Goal: Transaction & Acquisition: Subscribe to service/newsletter

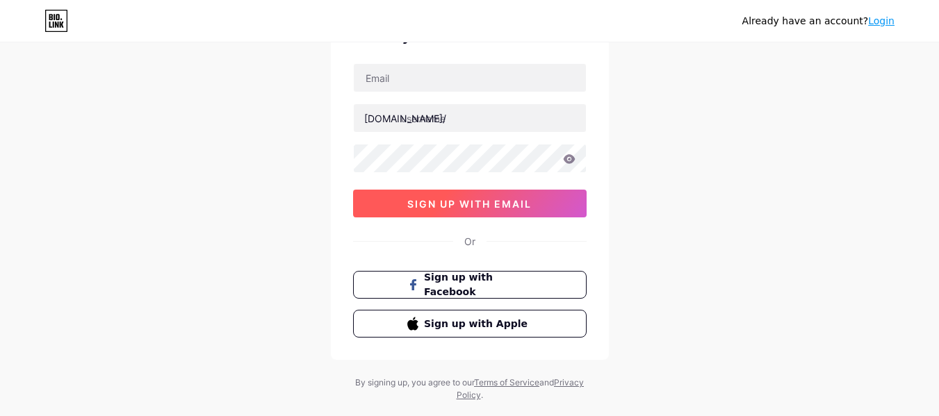
scroll to position [56, 0]
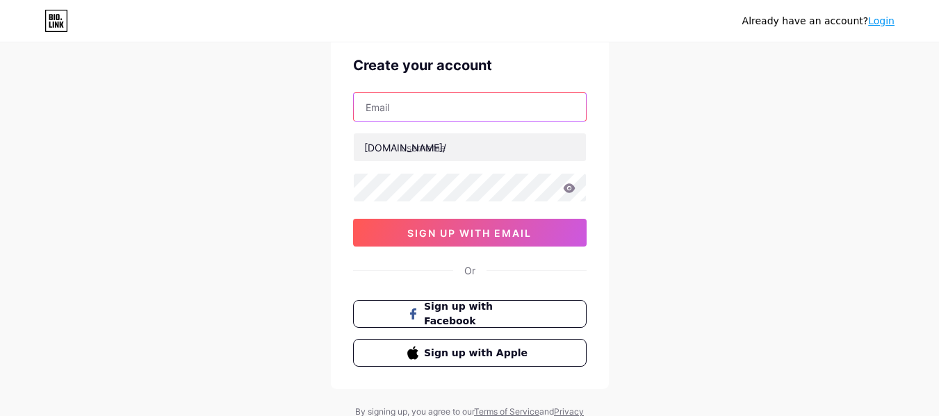
click at [430, 107] on input "text" at bounding box center [470, 107] width 232 height 28
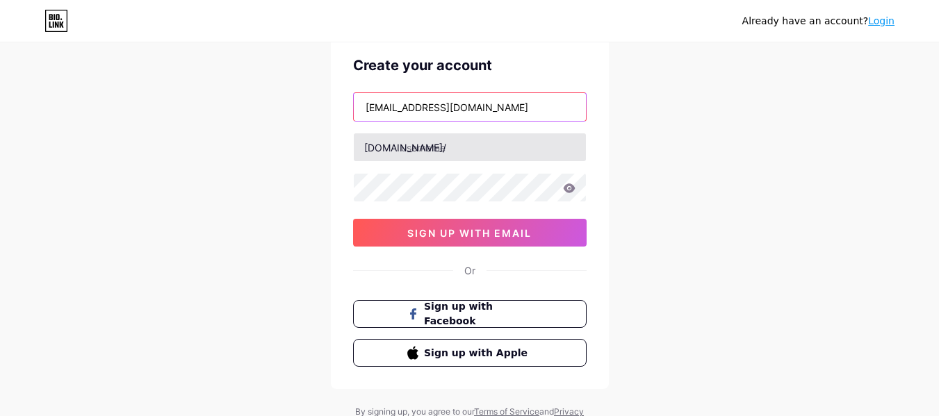
type input "[EMAIL_ADDRESS][DOMAIN_NAME]"
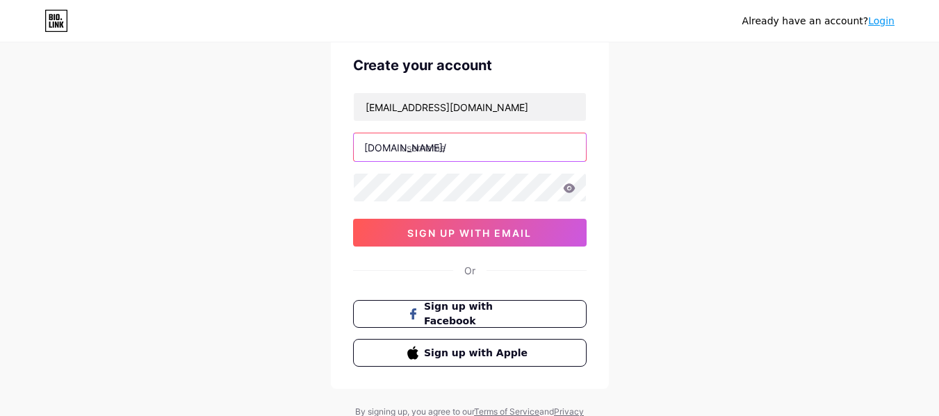
click at [446, 143] on input "text" at bounding box center [470, 147] width 232 height 28
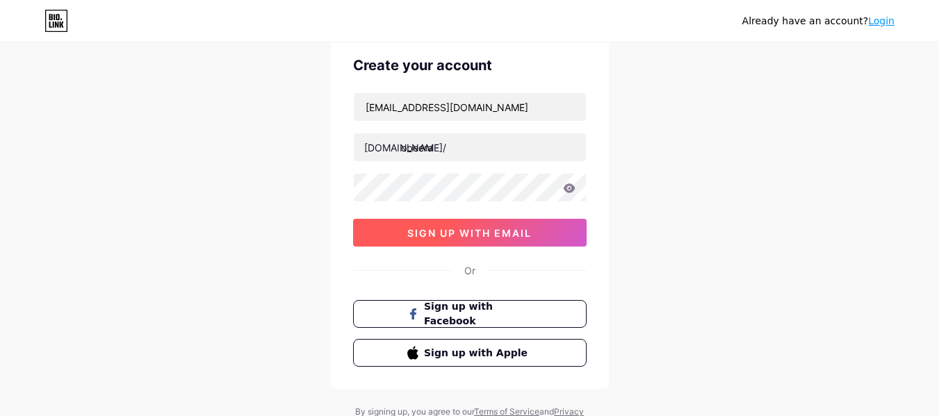
click at [506, 233] on span "sign up with email" at bounding box center [469, 233] width 124 height 12
click at [553, 228] on button "sign up with email" at bounding box center [470, 233] width 234 height 28
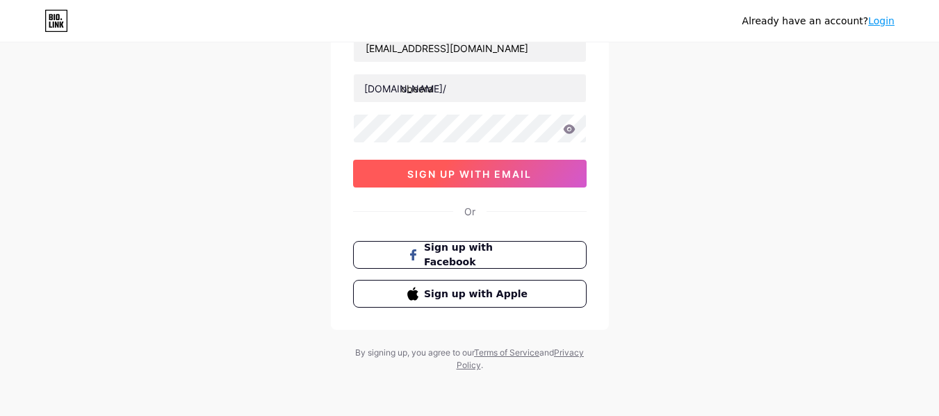
scroll to position [0, 0]
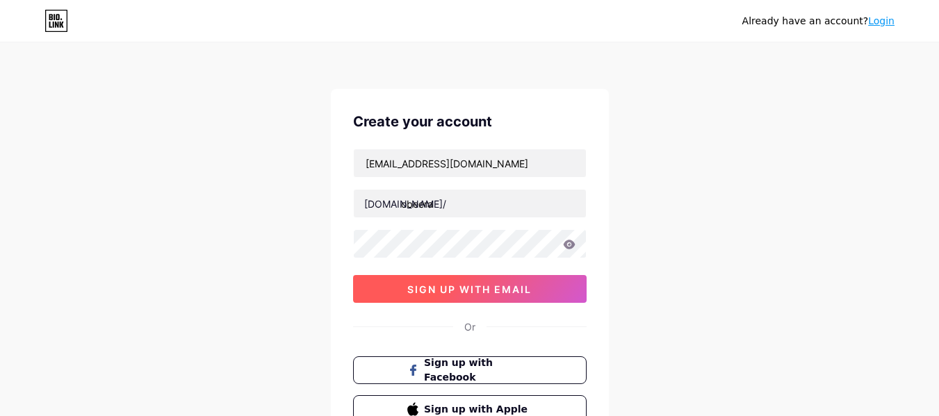
click at [449, 284] on span "sign up with email" at bounding box center [469, 290] width 124 height 12
click at [469, 289] on span "sign up with email" at bounding box center [469, 290] width 124 height 12
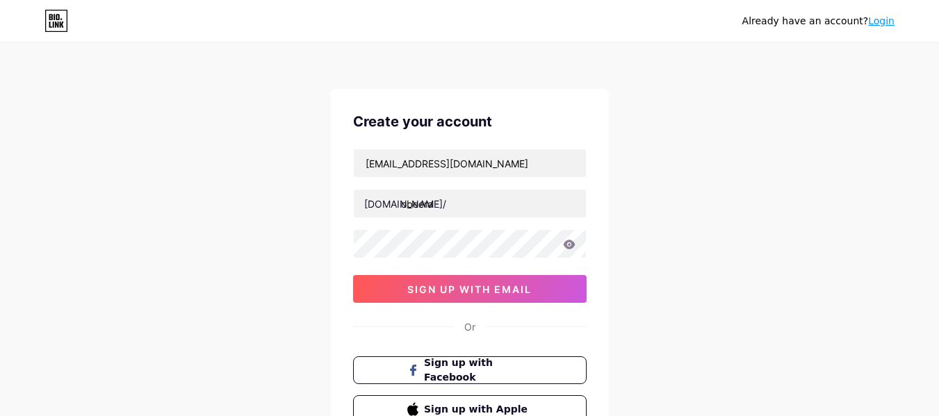
click at [642, 234] on div "Already have an account? Login Create your account [EMAIL_ADDRESS][DOMAIN_NAME]…" at bounding box center [469, 266] width 939 height 532
click at [632, 206] on div "Already have an account? Login Create your account [EMAIL_ADDRESS][DOMAIN_NAME]…" at bounding box center [469, 266] width 939 height 532
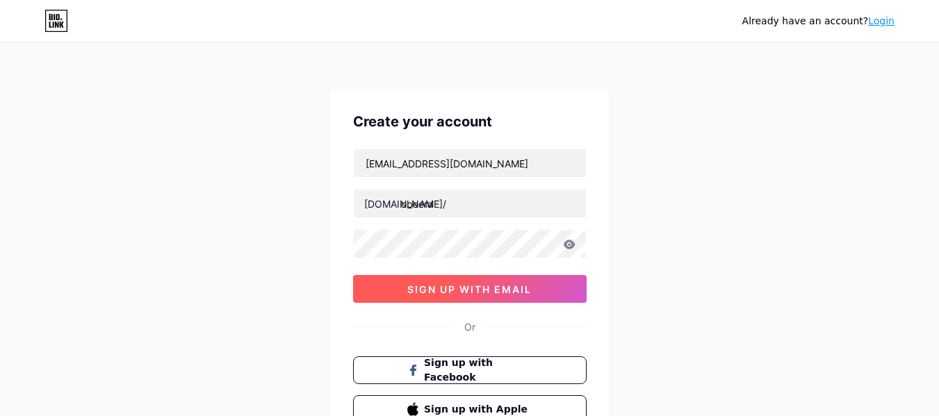
click at [384, 281] on button "sign up with email" at bounding box center [470, 289] width 234 height 28
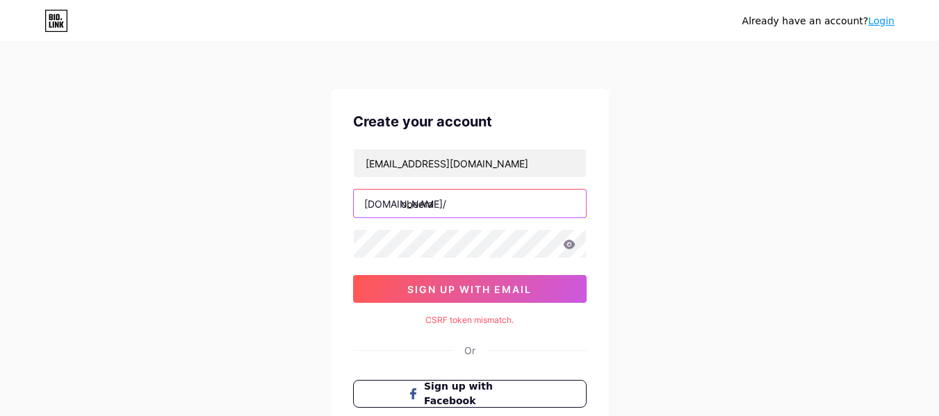
click at [456, 202] on input "obeera" at bounding box center [470, 204] width 232 height 28
type input "obeera"
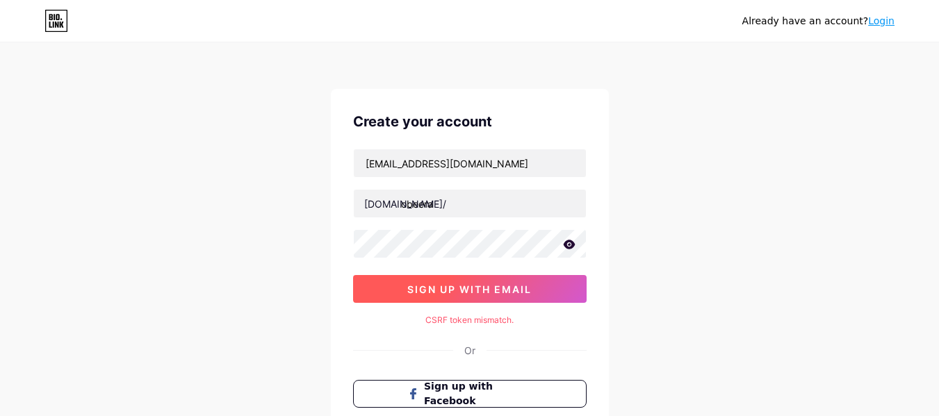
click at [492, 285] on span "sign up with email" at bounding box center [469, 290] width 124 height 12
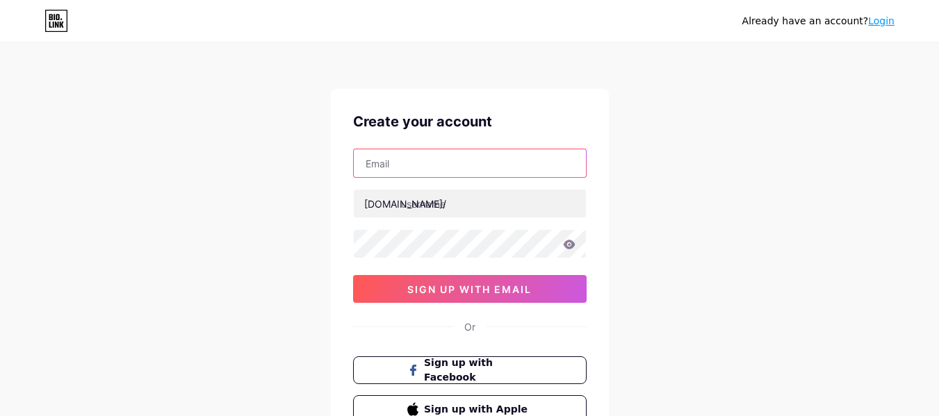
click at [407, 162] on input "text" at bounding box center [470, 163] width 232 height 28
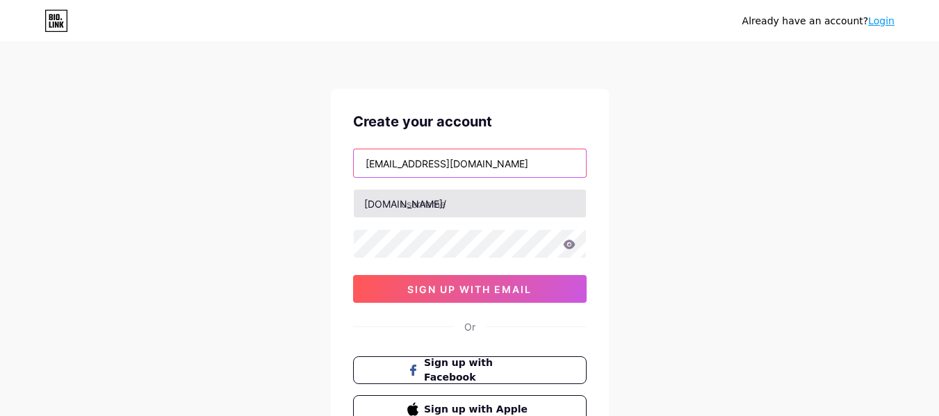
type input "[EMAIL_ADDRESS][DOMAIN_NAME]"
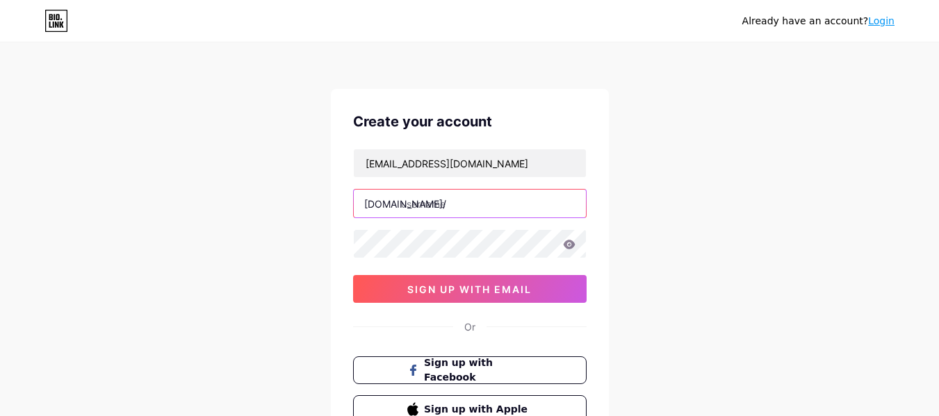
click at [429, 211] on input "text" at bounding box center [470, 204] width 232 height 28
type input "obeera"
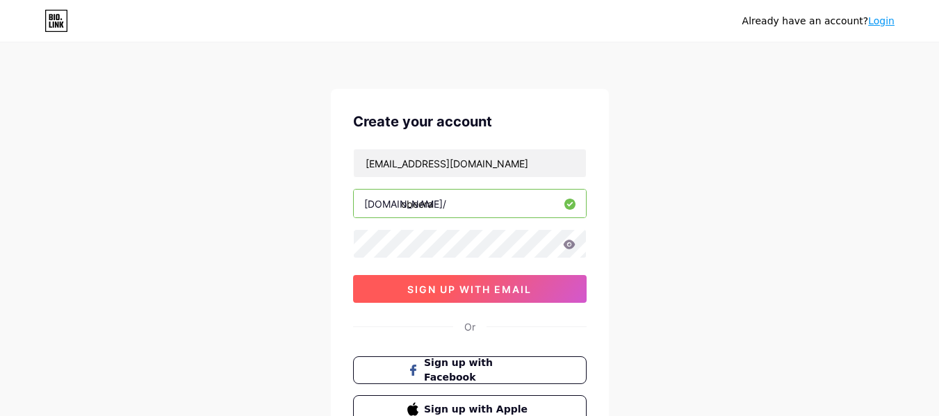
click at [537, 288] on button "sign up with email" at bounding box center [470, 289] width 234 height 28
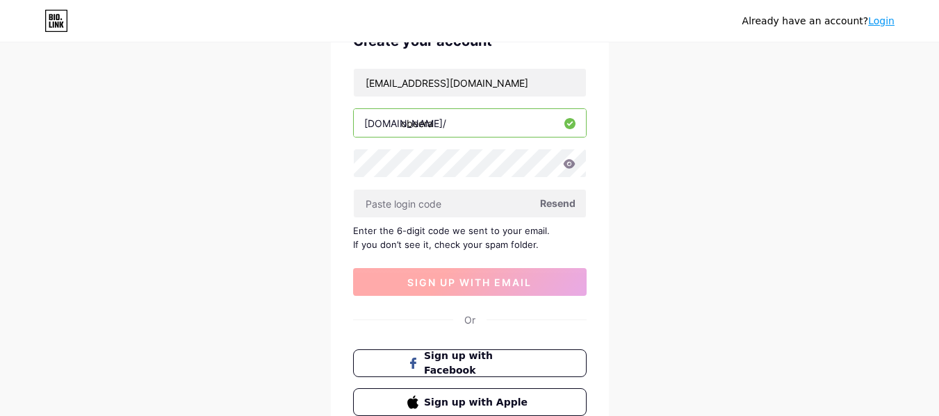
scroll to position [81, 0]
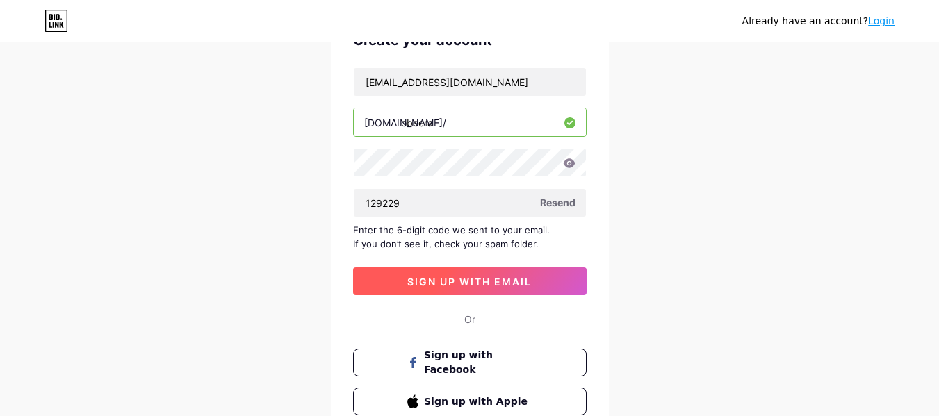
type input "129229"
click at [494, 282] on span "sign up with email" at bounding box center [469, 282] width 124 height 12
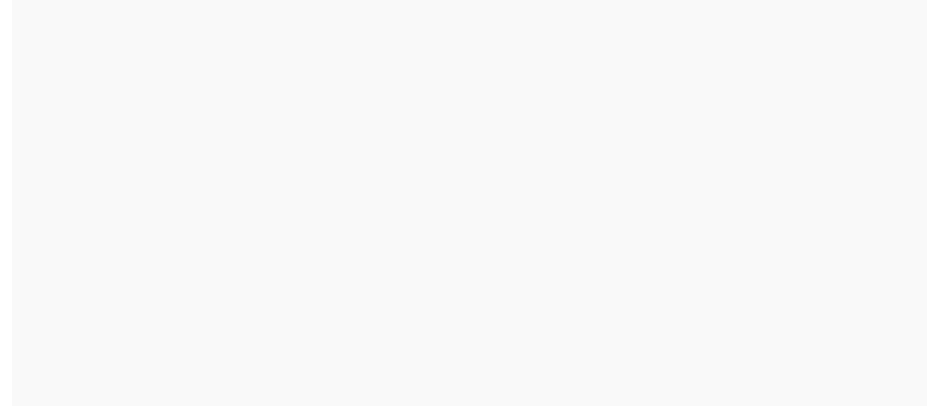
scroll to position [0, 0]
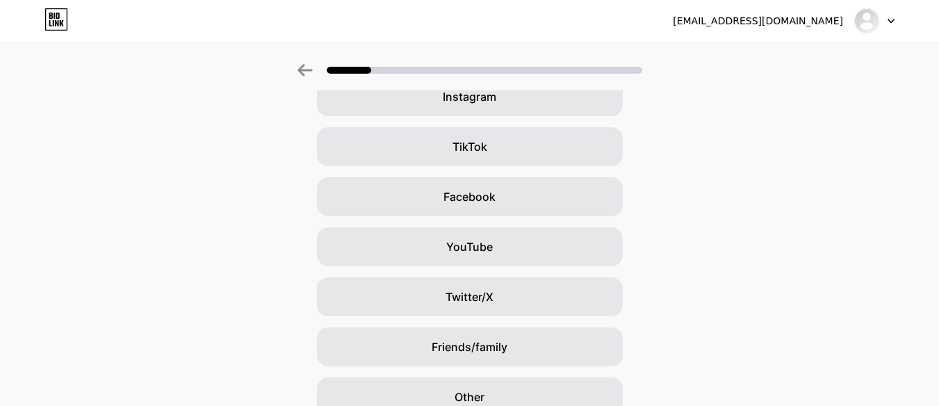
scroll to position [193, 0]
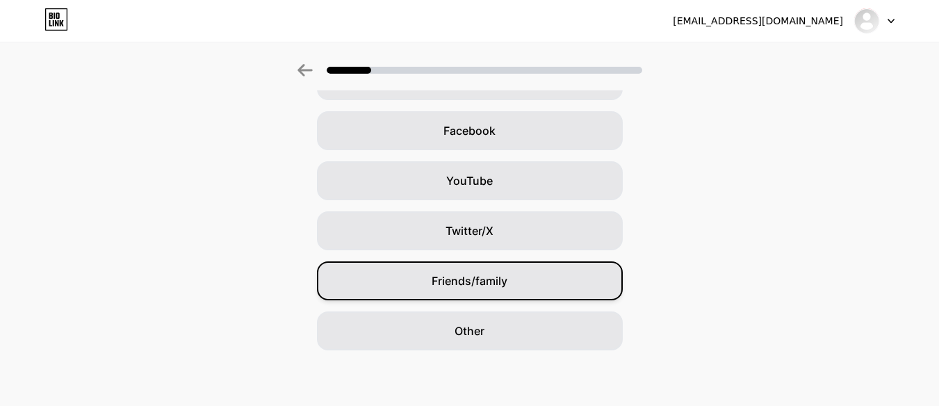
click at [578, 291] on div "Friends/family" at bounding box center [470, 280] width 306 height 39
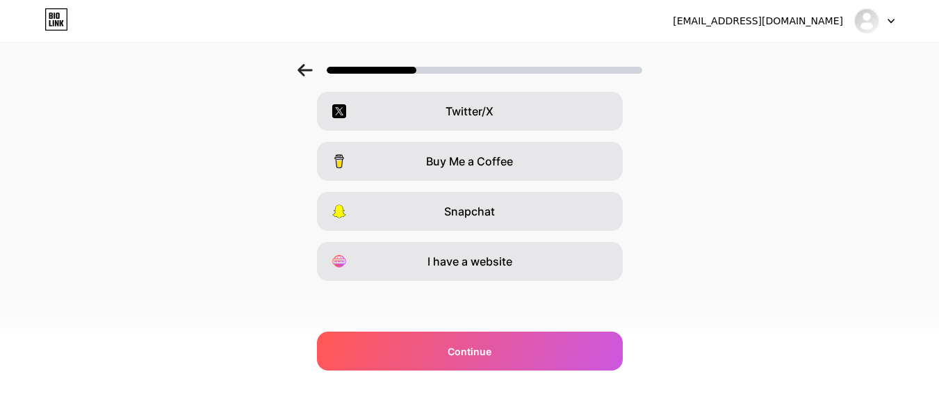
scroll to position [0, 10]
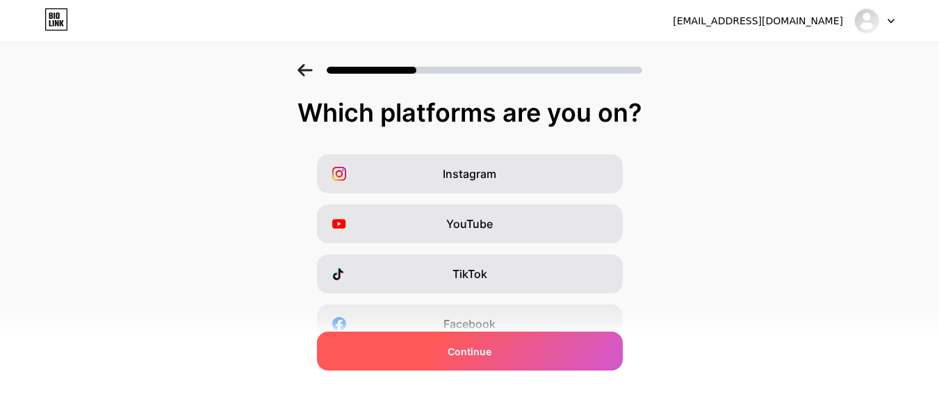
click at [537, 361] on div "Continue" at bounding box center [470, 351] width 306 height 39
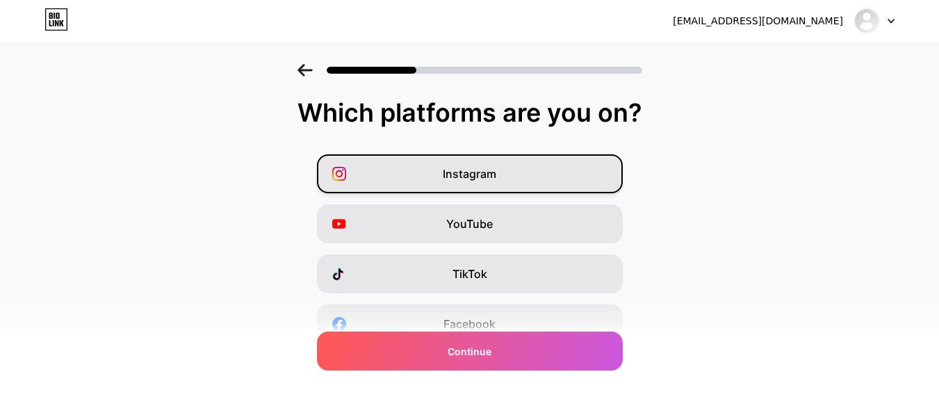
click at [411, 189] on div "Instagram" at bounding box center [470, 173] width 306 height 39
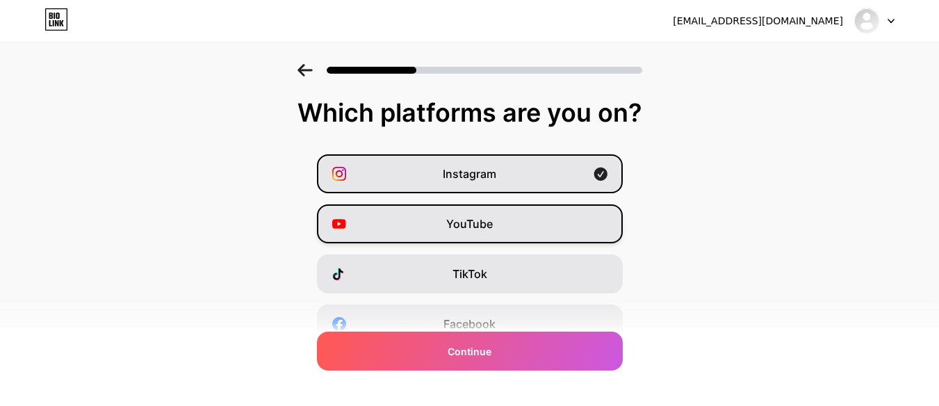
click at [442, 234] on div "YouTube" at bounding box center [470, 223] width 306 height 39
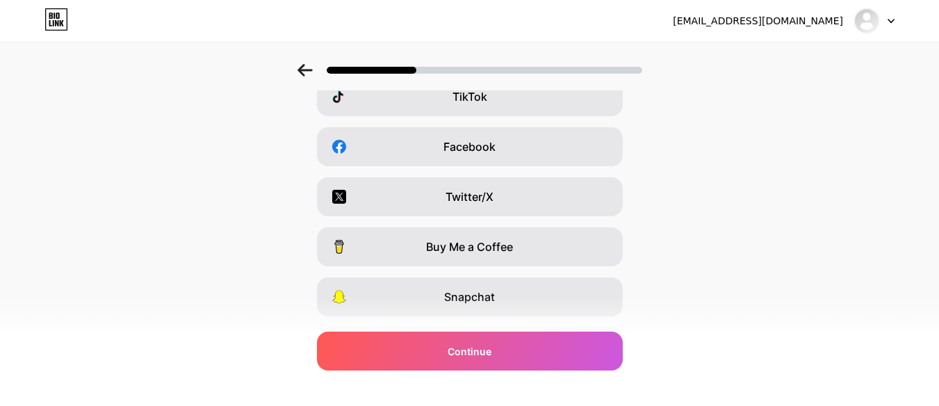
scroll to position [178, 10]
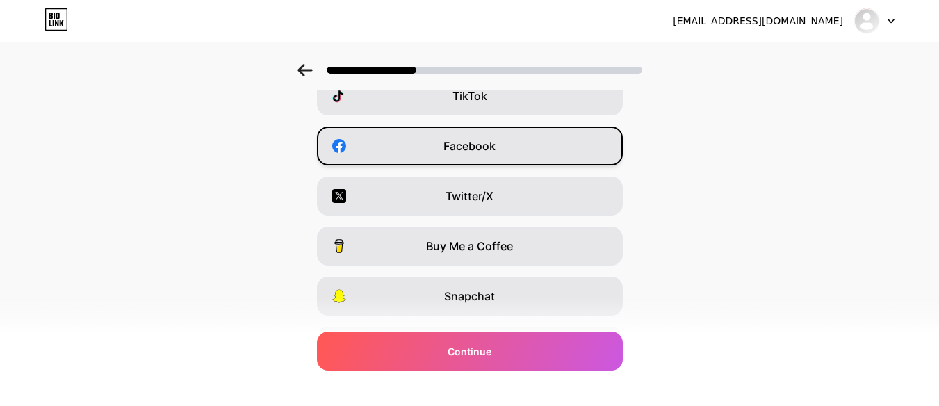
click at [485, 152] on span "Facebook" at bounding box center [469, 146] width 52 height 17
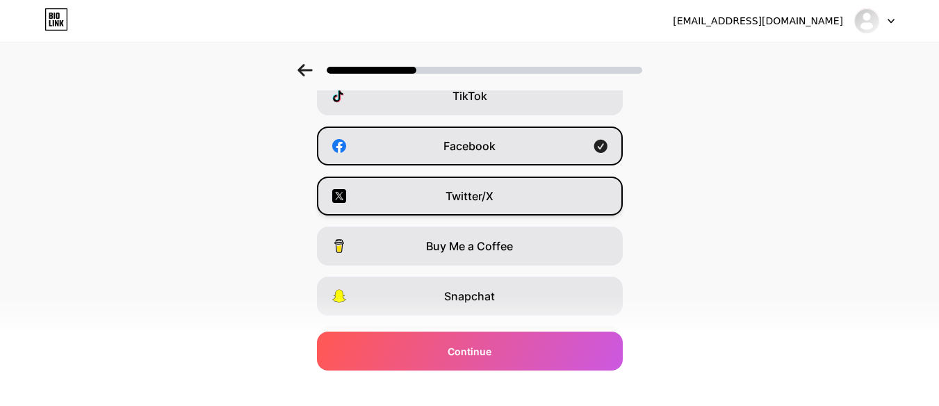
click at [496, 191] on div "Twitter/X" at bounding box center [470, 196] width 306 height 39
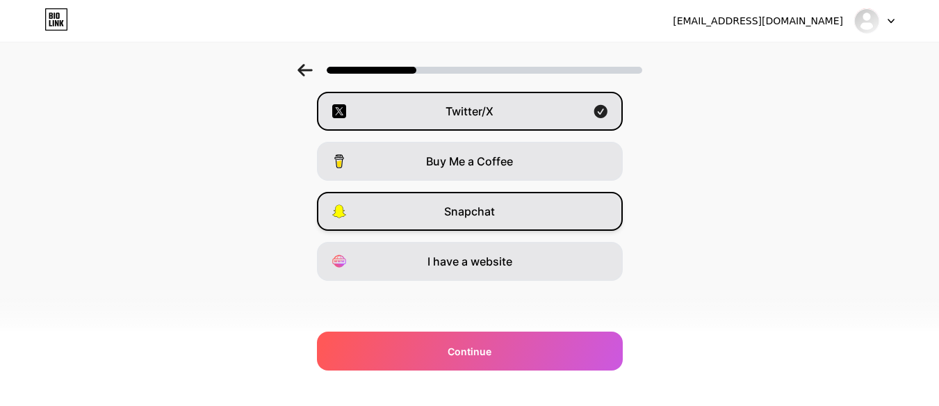
click at [503, 204] on div "Snapchat" at bounding box center [470, 211] width 306 height 39
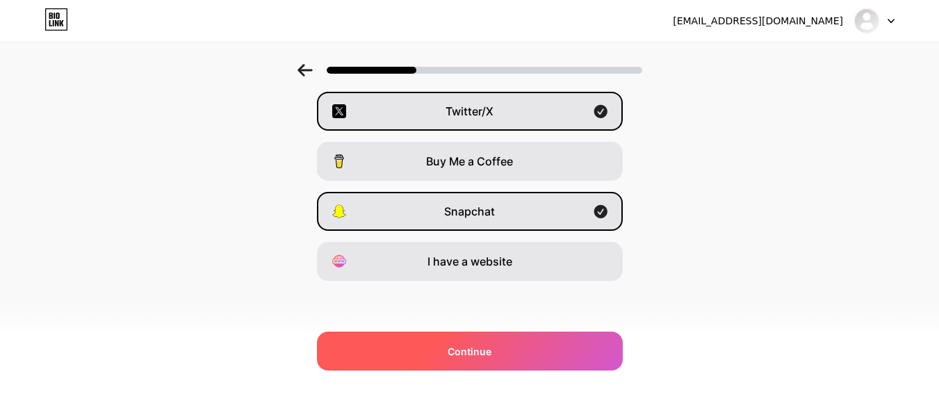
scroll to position [0, 10]
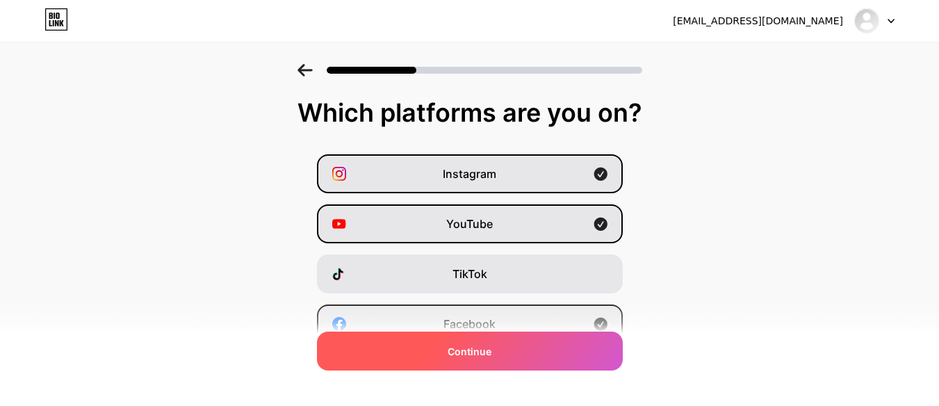
click at [511, 359] on div "Continue" at bounding box center [470, 351] width 306 height 39
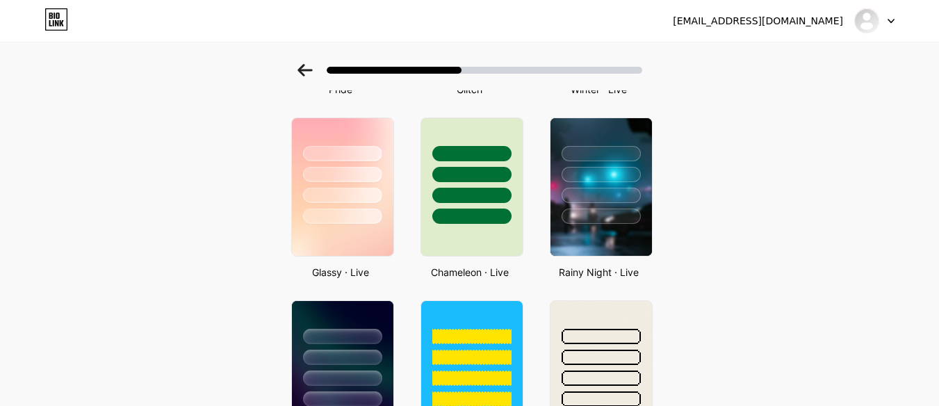
scroll to position [406, 0]
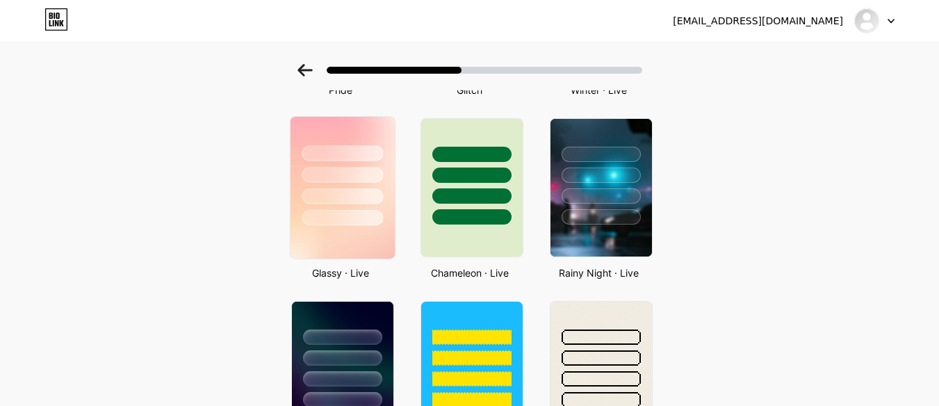
click at [353, 227] on img at bounding box center [342, 188] width 104 height 142
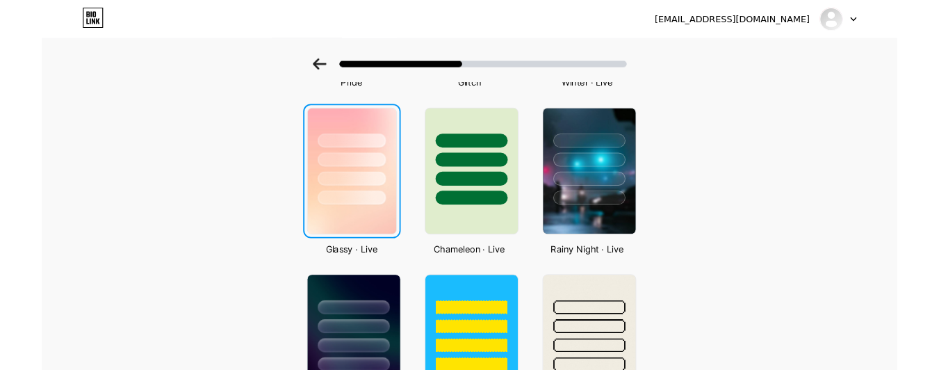
scroll to position [0, 0]
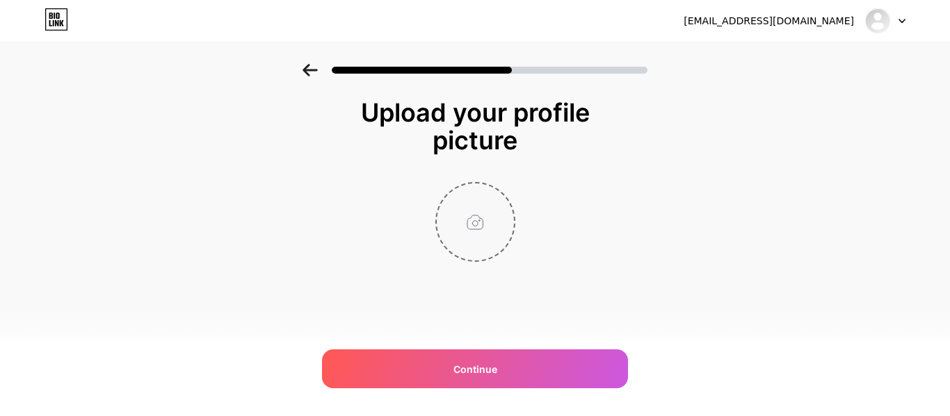
click at [483, 226] on input "file" at bounding box center [475, 222] width 77 height 77
type input "C:\fakepath\WhatsApp Image 2025-07-07 at 1.59.33 PM.jpeg"
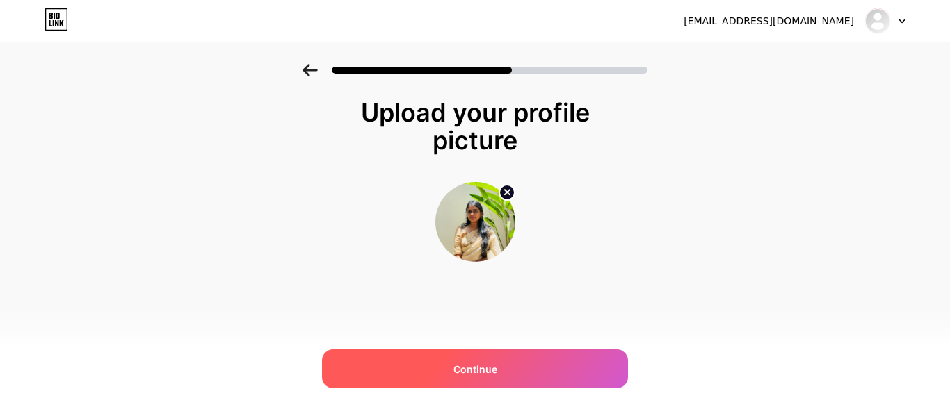
click at [469, 367] on span "Continue" at bounding box center [475, 369] width 44 height 15
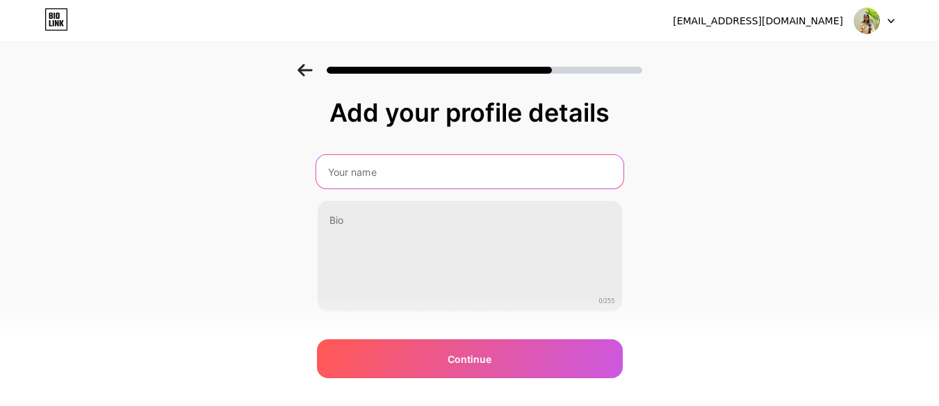
click at [411, 179] on input "text" at bounding box center [469, 171] width 307 height 33
type input "Obeera"
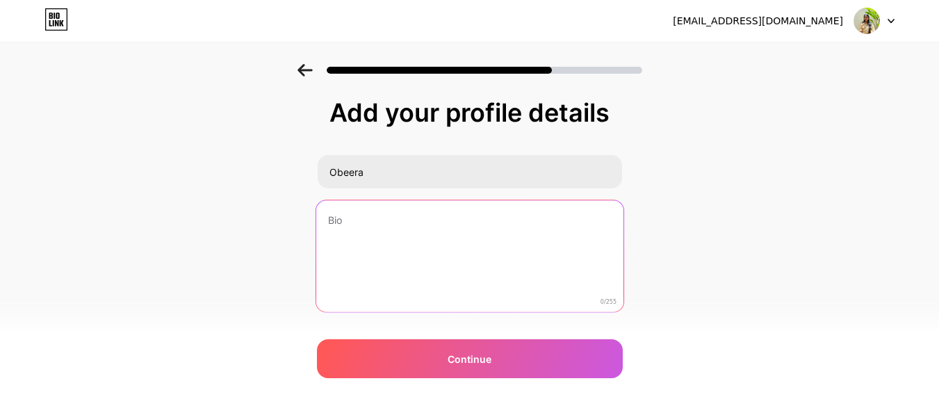
click at [412, 225] on textarea at bounding box center [469, 256] width 307 height 113
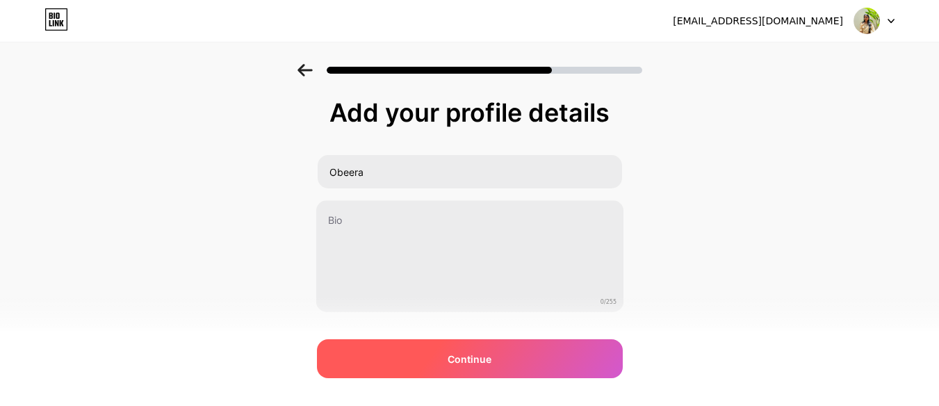
click at [452, 359] on div "Continue" at bounding box center [470, 358] width 306 height 39
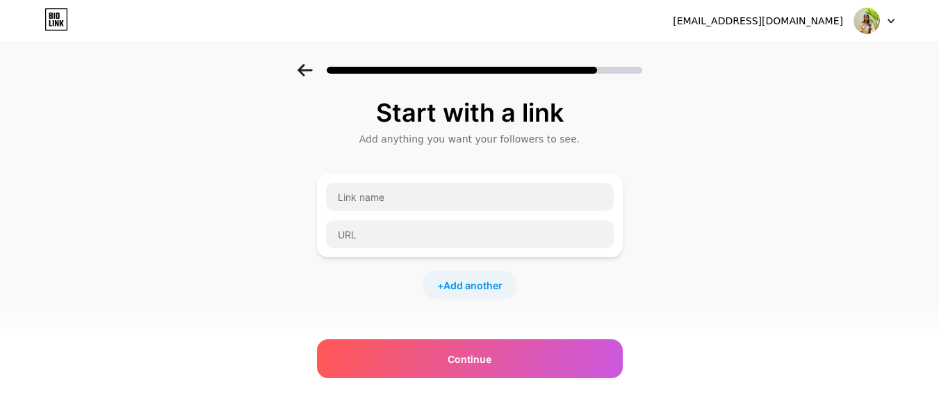
click at [452, 359] on div "Continue" at bounding box center [470, 358] width 306 height 39
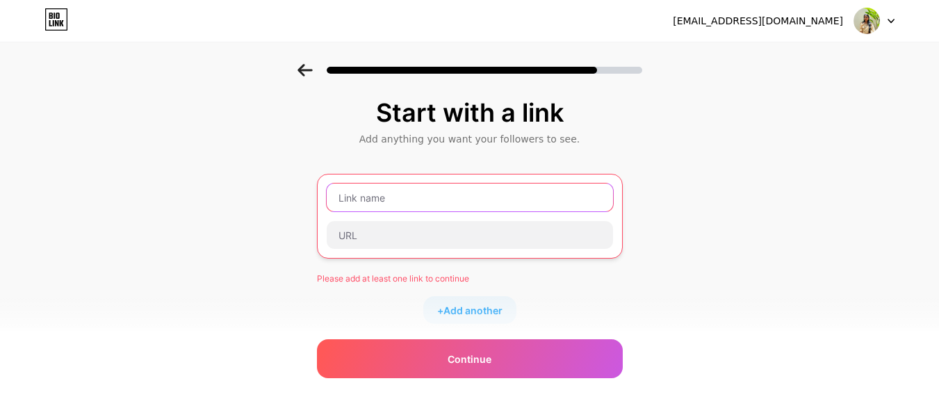
click at [510, 202] on input "text" at bounding box center [470, 198] width 286 height 28
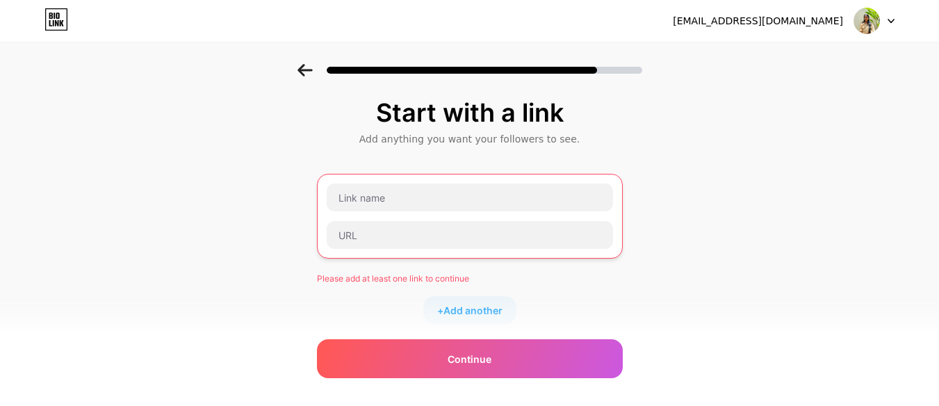
drag, startPoint x: 716, startPoint y: 149, endPoint x: 685, endPoint y: 127, distance: 38.4
click at [685, 127] on div "Start with a link Add anything you want your followers to see. Please add at le…" at bounding box center [469, 321] width 939 height 514
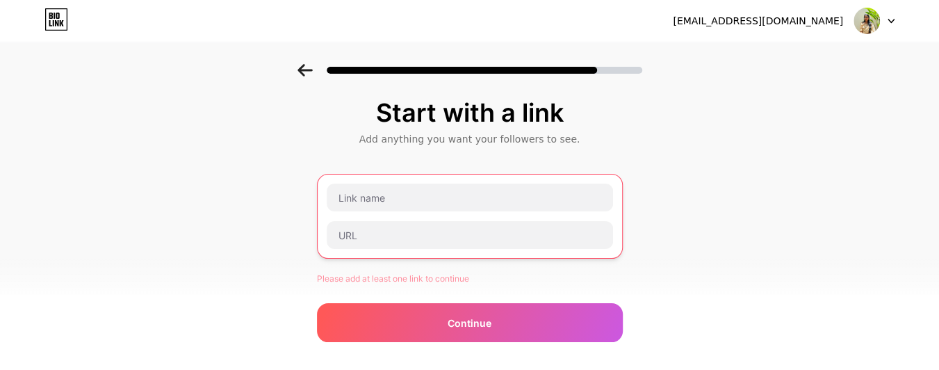
click at [860, 24] on img at bounding box center [867, 21] width 26 height 26
click at [888, 19] on icon at bounding box center [891, 21] width 7 height 5
click at [863, 17] on img at bounding box center [867, 21] width 26 height 26
click at [61, 21] on icon at bounding box center [56, 19] width 24 height 22
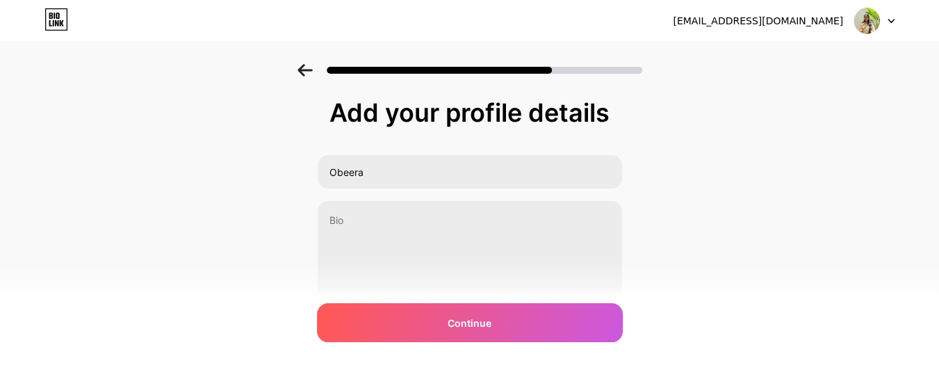
scroll to position [67, 0]
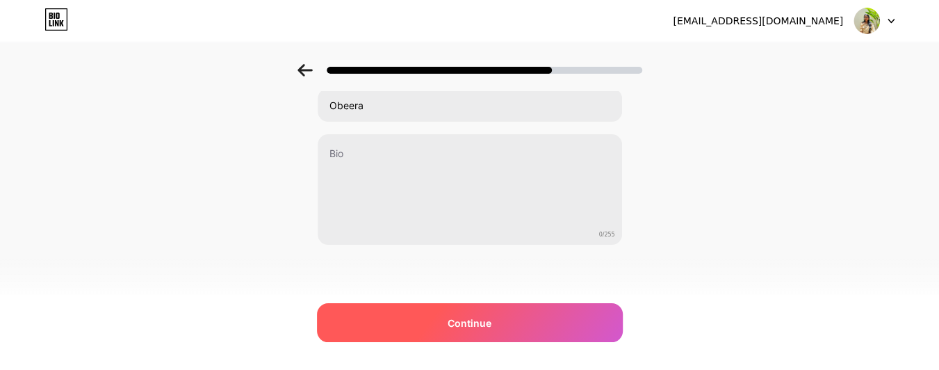
click at [589, 309] on div "Continue" at bounding box center [470, 322] width 306 height 39
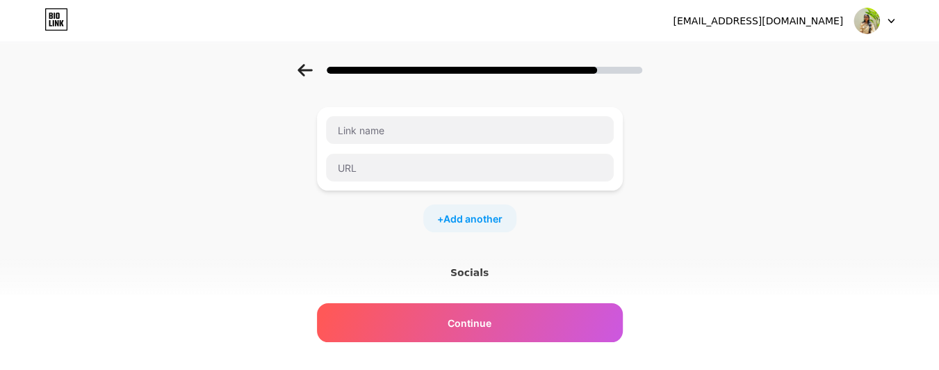
scroll to position [0, 0]
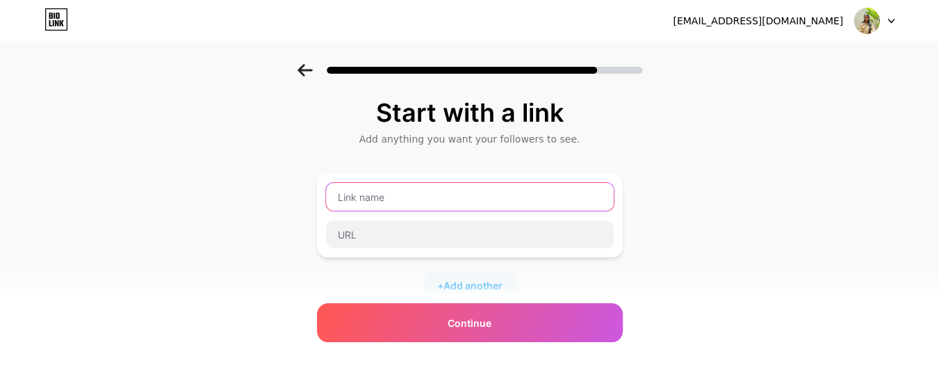
click at [554, 190] on input "text" at bounding box center [470, 197] width 288 height 28
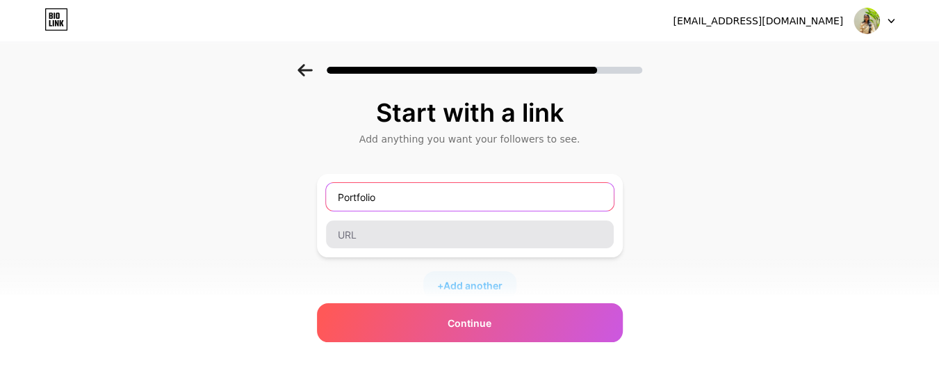
type input "Portfolio"
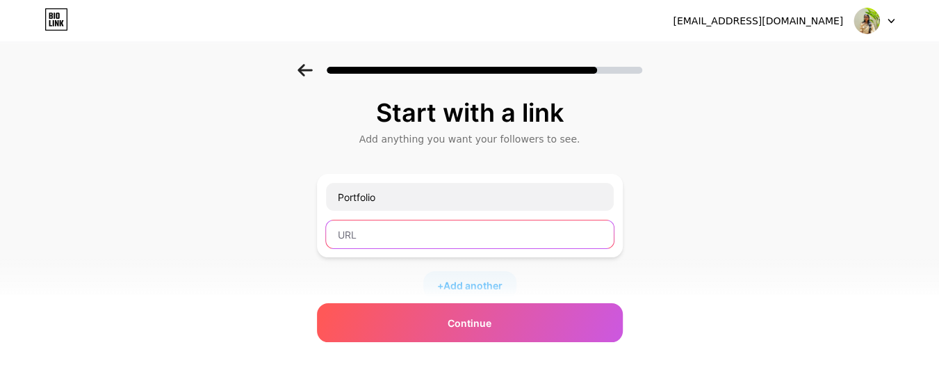
click at [535, 229] on input "text" at bounding box center [470, 234] width 288 height 28
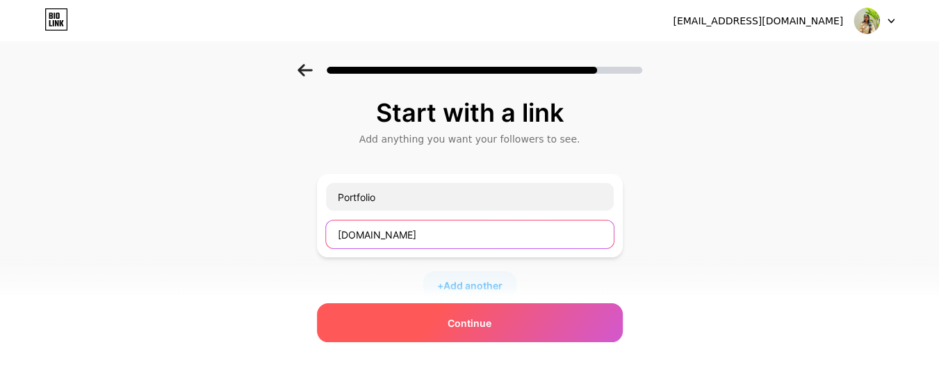
type input "www.google.com"
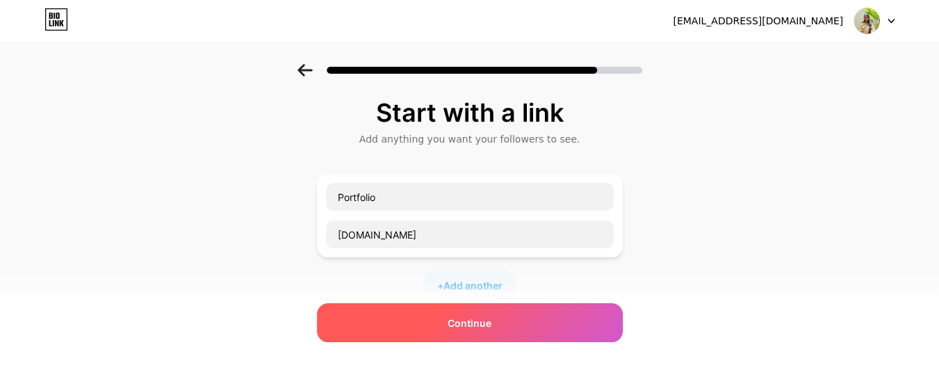
click at [534, 330] on div "Continue" at bounding box center [470, 322] width 306 height 39
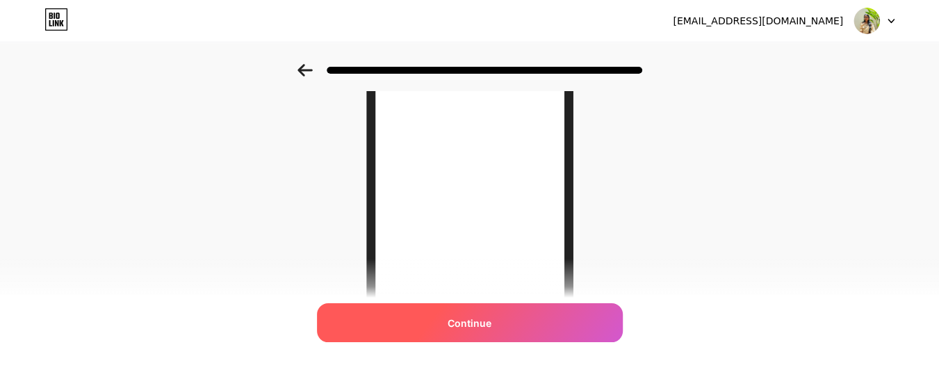
scroll to position [250, 0]
click at [538, 323] on div "Continue" at bounding box center [470, 322] width 306 height 39
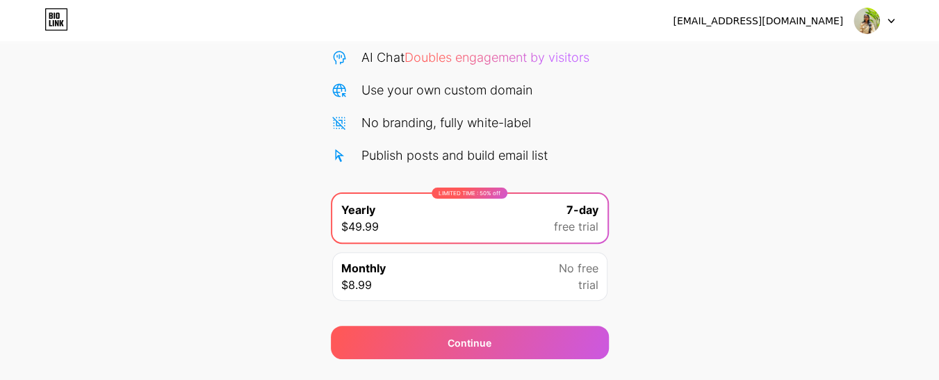
scroll to position [143, 0]
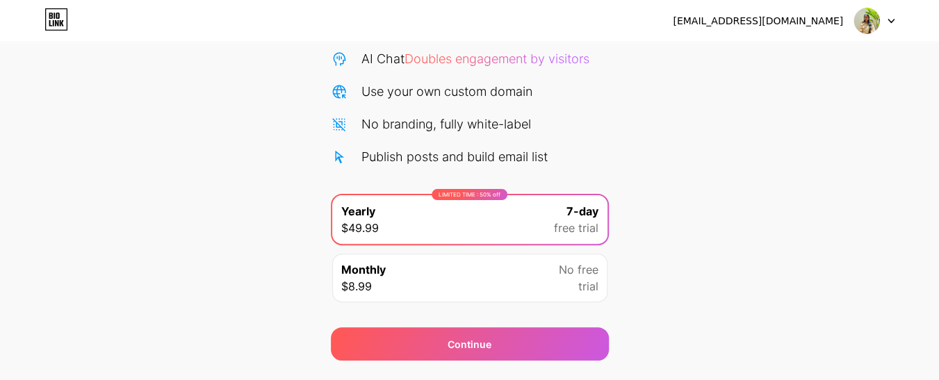
click at [585, 272] on span "No free" at bounding box center [579, 269] width 40 height 17
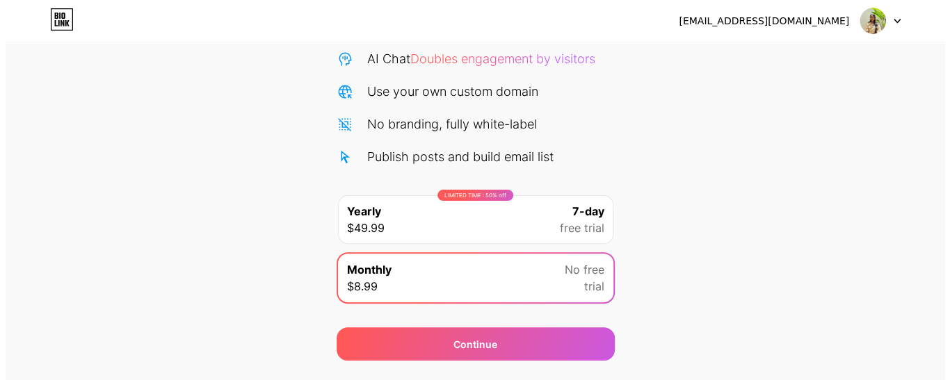
scroll to position [178, 0]
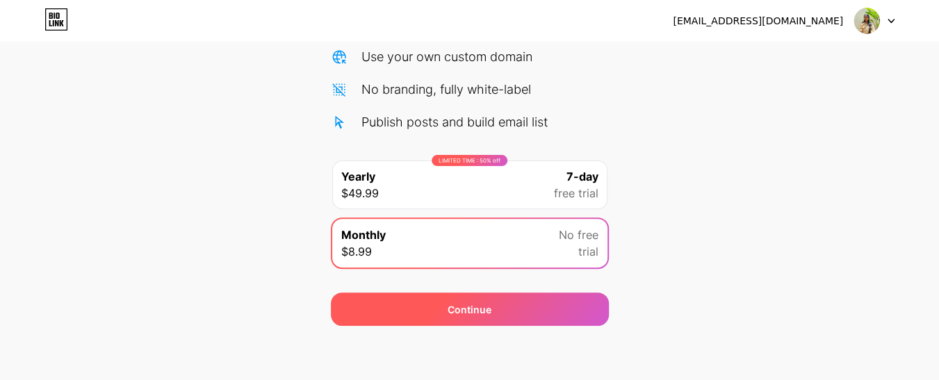
click at [562, 307] on div "Continue" at bounding box center [470, 309] width 278 height 33
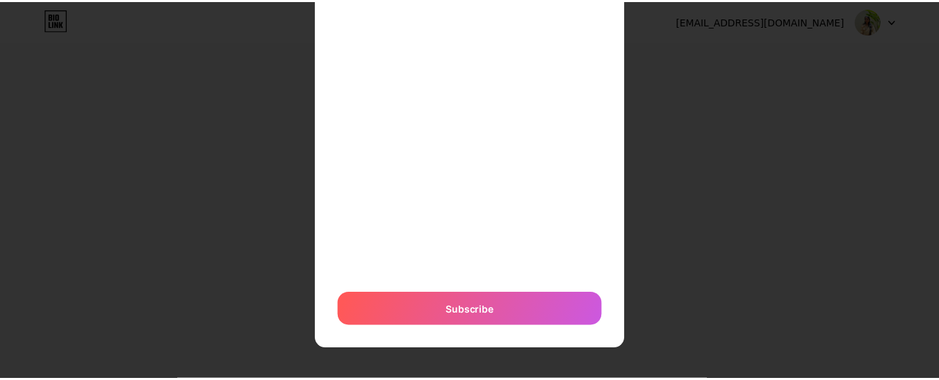
scroll to position [0, 0]
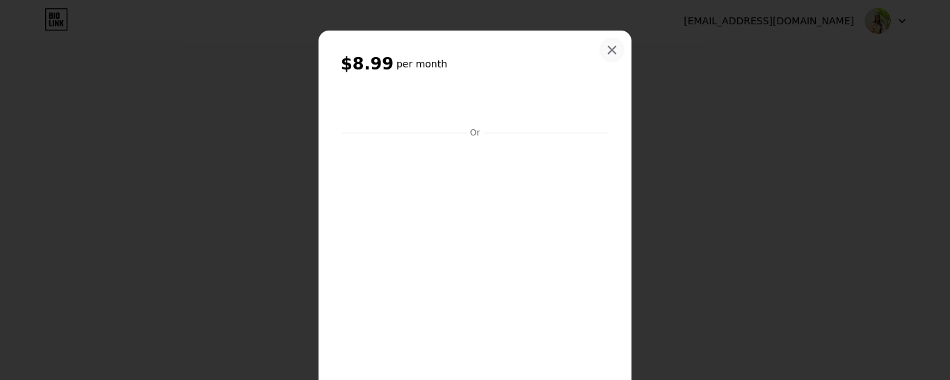
click at [608, 44] on div at bounding box center [611, 50] width 25 height 25
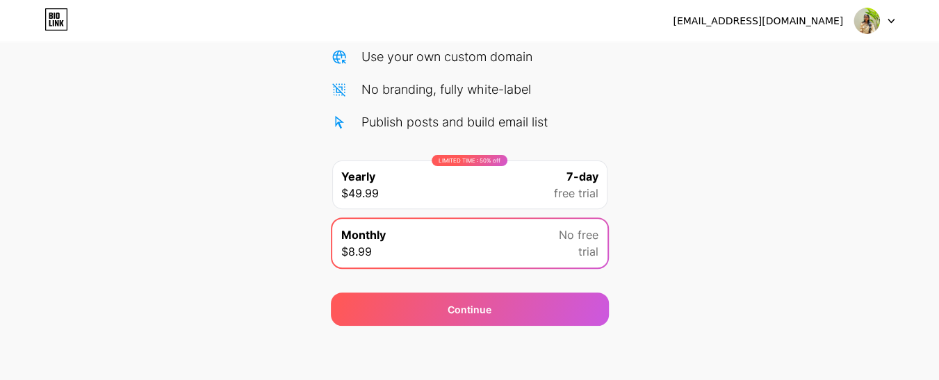
drag, startPoint x: 720, startPoint y: 196, endPoint x: 662, endPoint y: 88, distance: 122.2
click at [662, 88] on div "Start your 7 day free trial Cancel anytime. We will send you an email 2 days be…" at bounding box center [469, 106] width 939 height 440
click at [874, 22] on img at bounding box center [867, 21] width 26 height 26
click at [887, 21] on div at bounding box center [874, 20] width 40 height 25
click at [871, 17] on img at bounding box center [867, 21] width 26 height 26
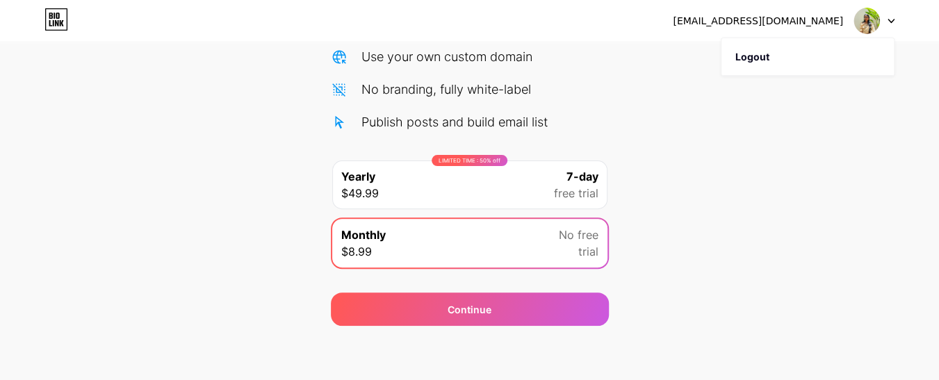
click at [55, 24] on icon at bounding box center [56, 23] width 3 height 6
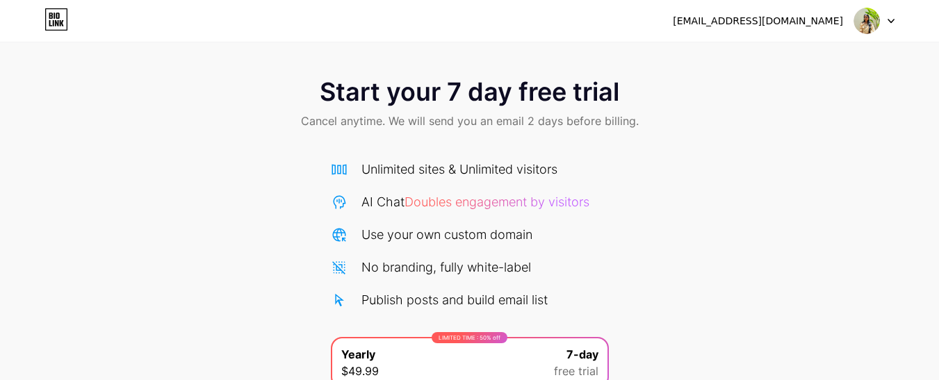
scroll to position [179, 0]
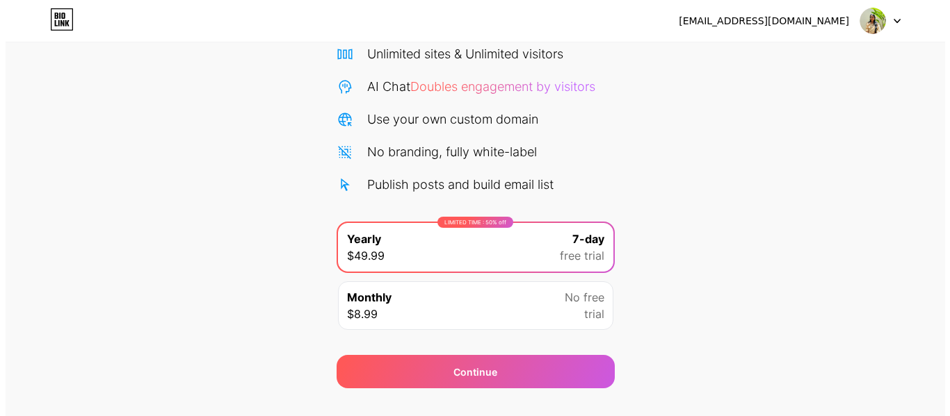
scroll to position [116, 0]
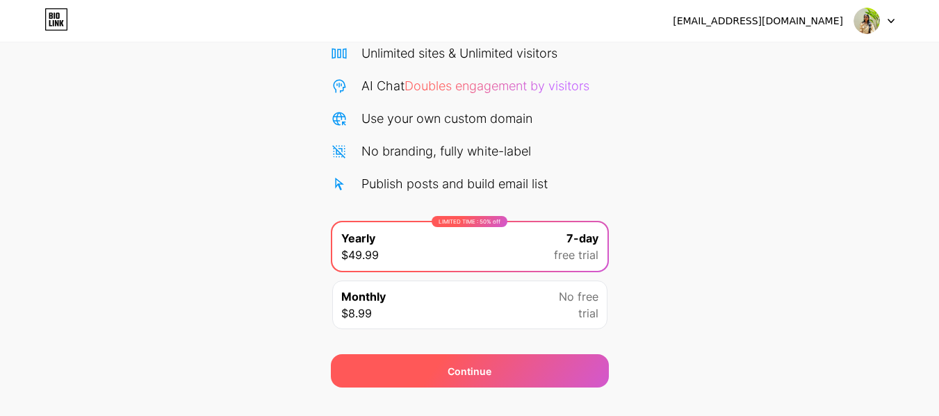
click at [463, 365] on span "Continue" at bounding box center [470, 371] width 44 height 15
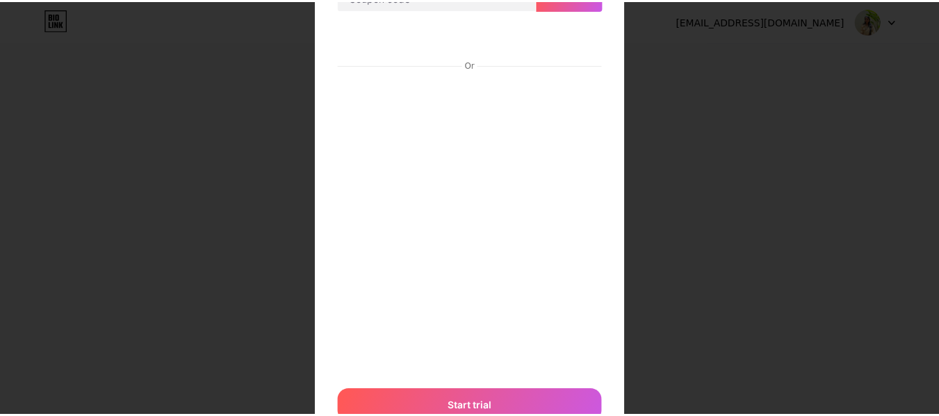
scroll to position [0, 0]
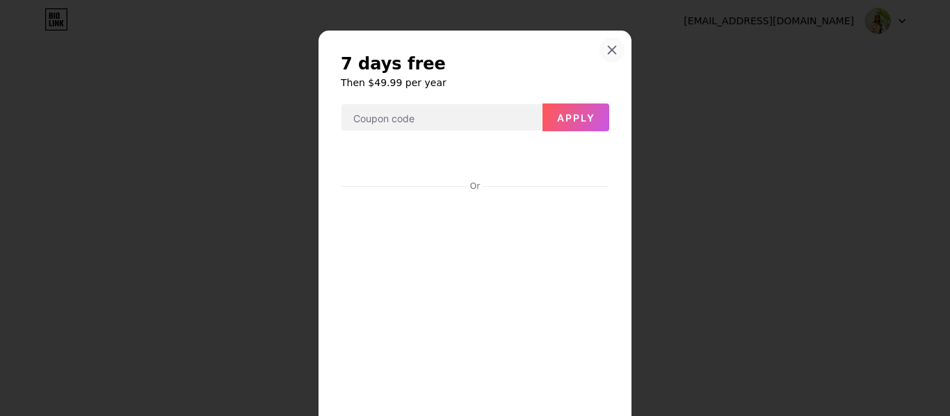
click at [608, 49] on icon at bounding box center [612, 51] width 8 height 8
